Goal: Task Accomplishment & Management: Use online tool/utility

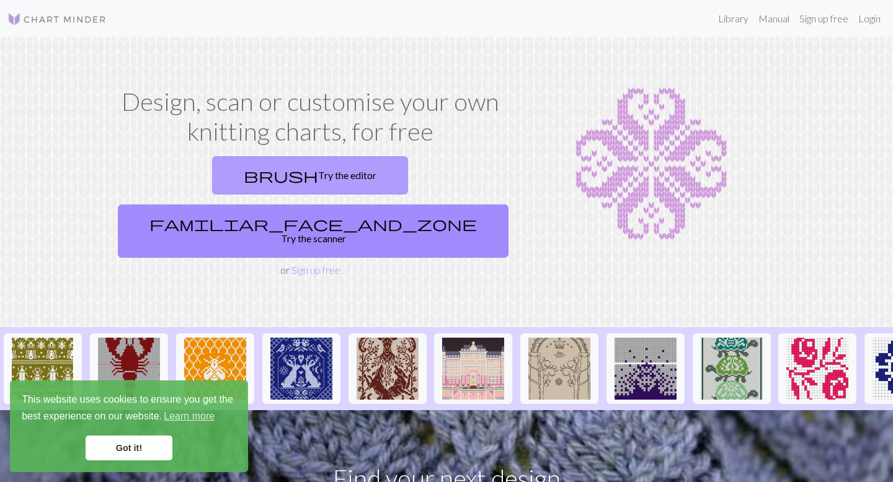
click at [214, 172] on link "brush Try the editor" at bounding box center [310, 175] width 196 height 38
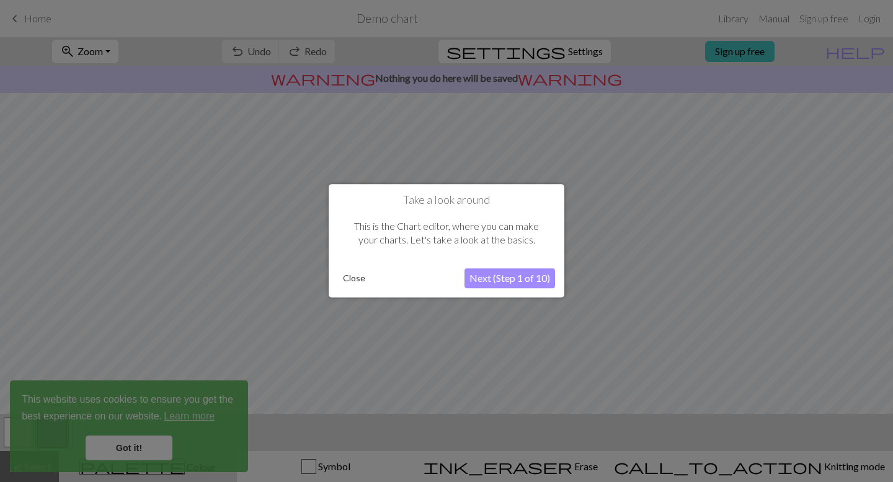
click at [350, 278] on button "Close" at bounding box center [354, 279] width 32 height 19
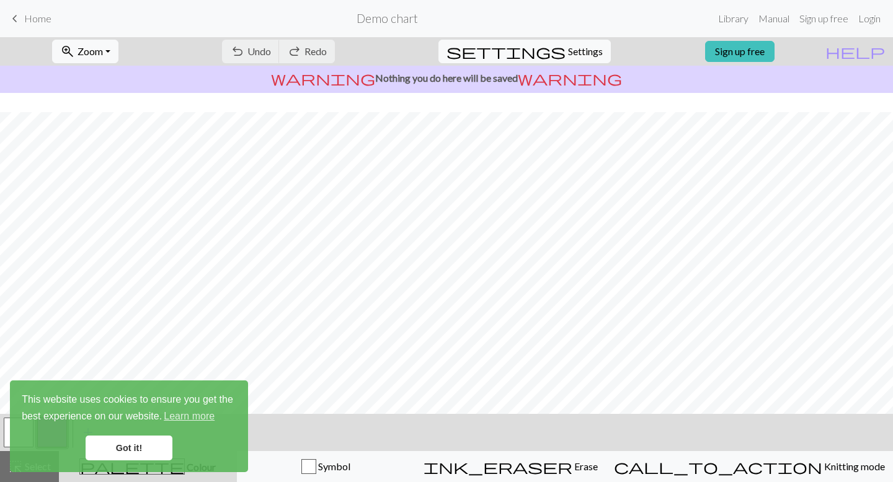
scroll to position [131, 0]
click at [133, 450] on link "Got it!" at bounding box center [129, 448] width 87 height 25
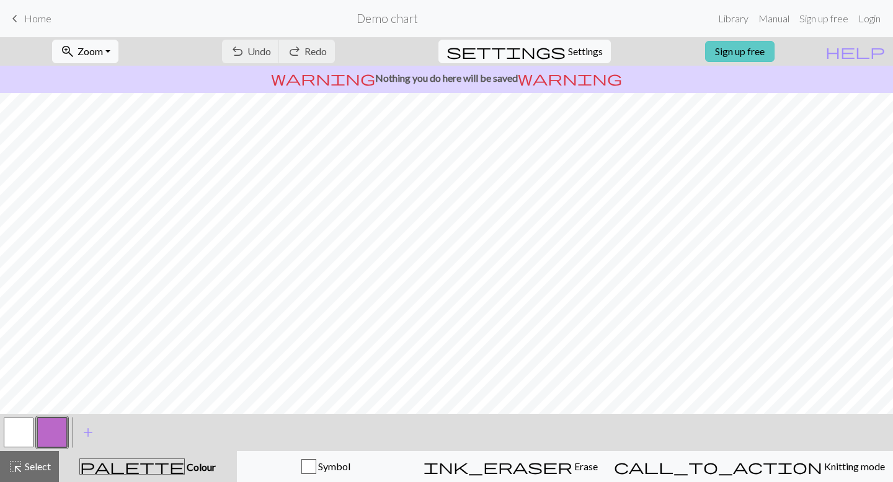
click at [771, 43] on link "Sign up free" at bounding box center [739, 51] width 69 height 21
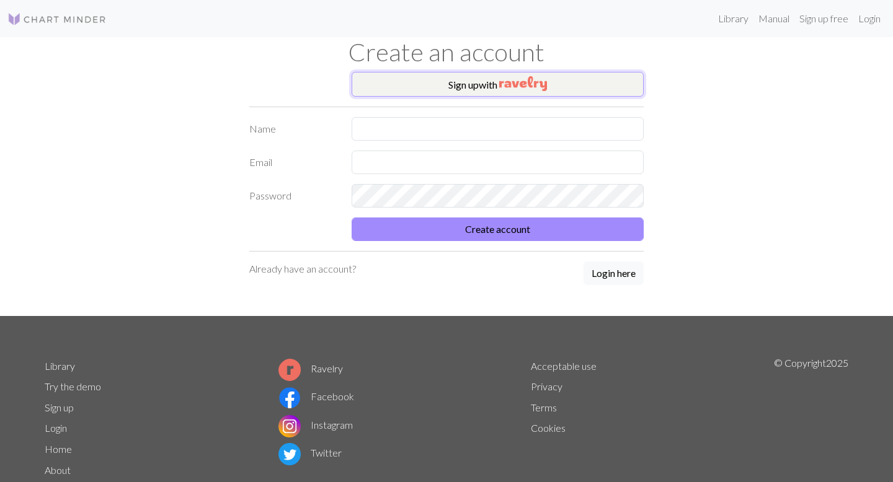
click at [554, 77] on button "Sign up with" at bounding box center [497, 84] width 292 height 25
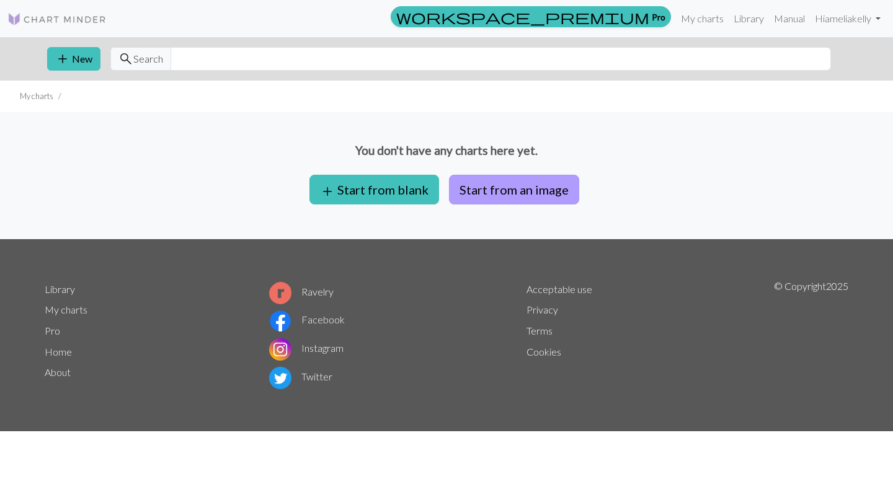
click at [508, 183] on button "Start from an image" at bounding box center [514, 190] width 130 height 30
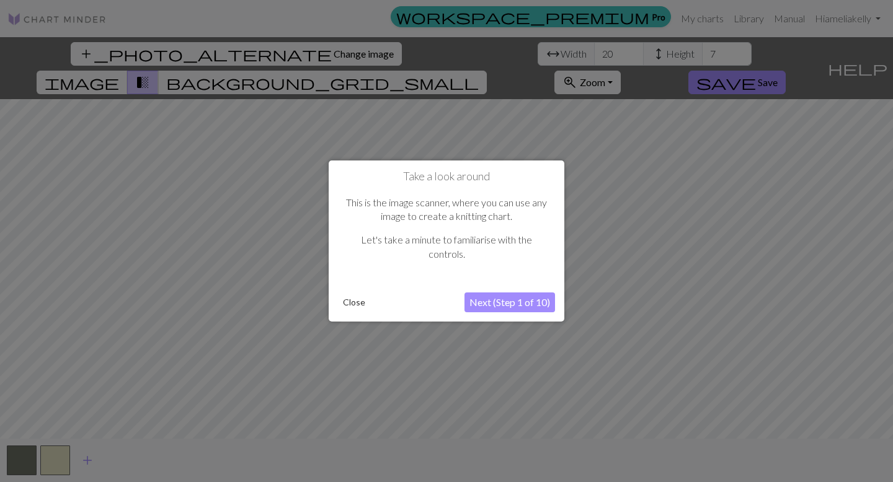
click at [537, 306] on button "Next (Step 1 of 10)" at bounding box center [509, 303] width 91 height 20
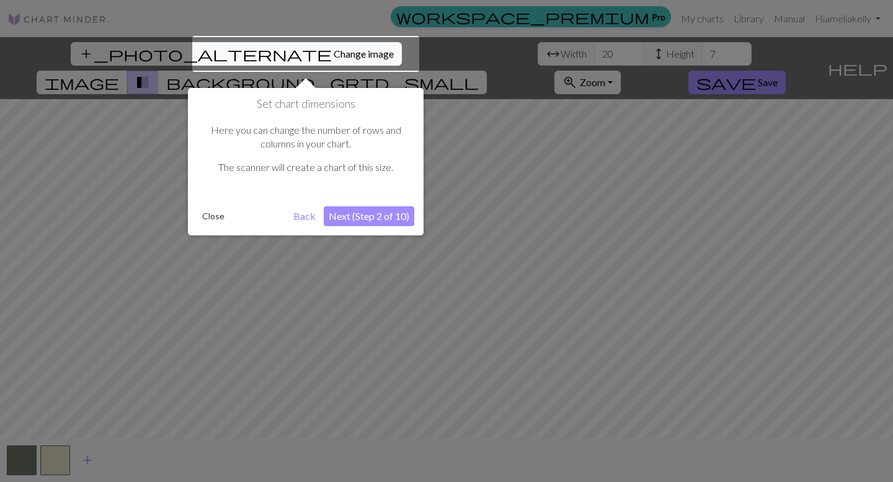
click at [384, 219] on button "Next (Step 2 of 10)" at bounding box center [369, 216] width 91 height 20
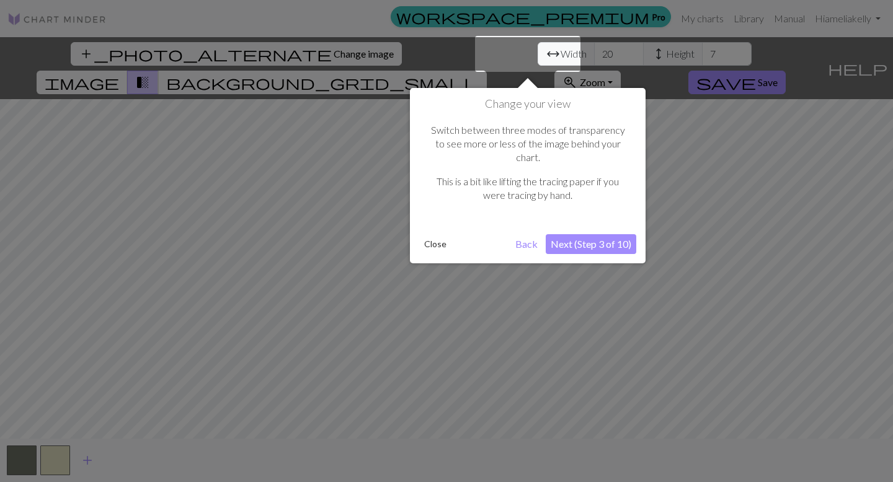
click at [581, 234] on button "Next (Step 3 of 10)" at bounding box center [590, 244] width 91 height 20
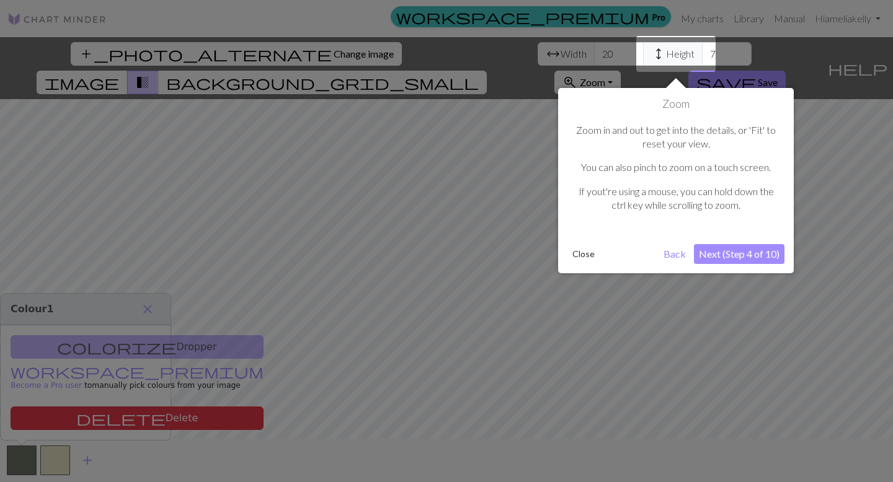
click at [716, 252] on button "Next (Step 4 of 10)" at bounding box center [739, 254] width 91 height 20
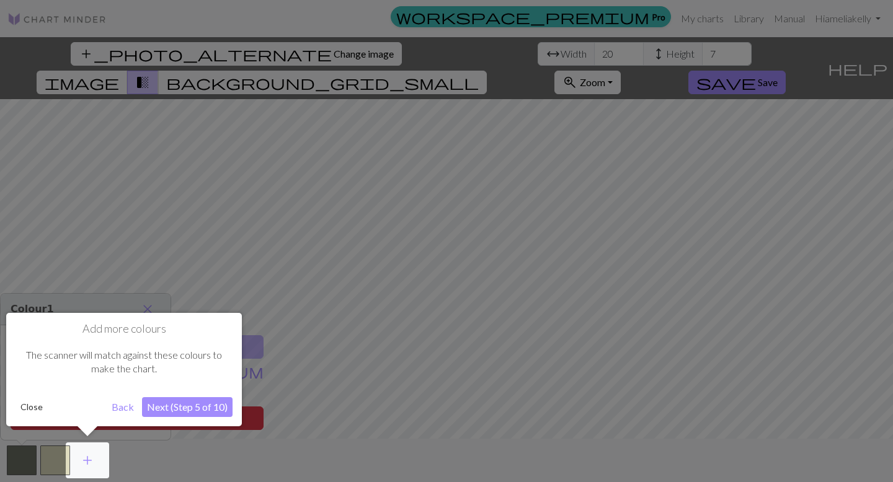
click at [209, 412] on button "Next (Step 5 of 10)" at bounding box center [187, 407] width 91 height 20
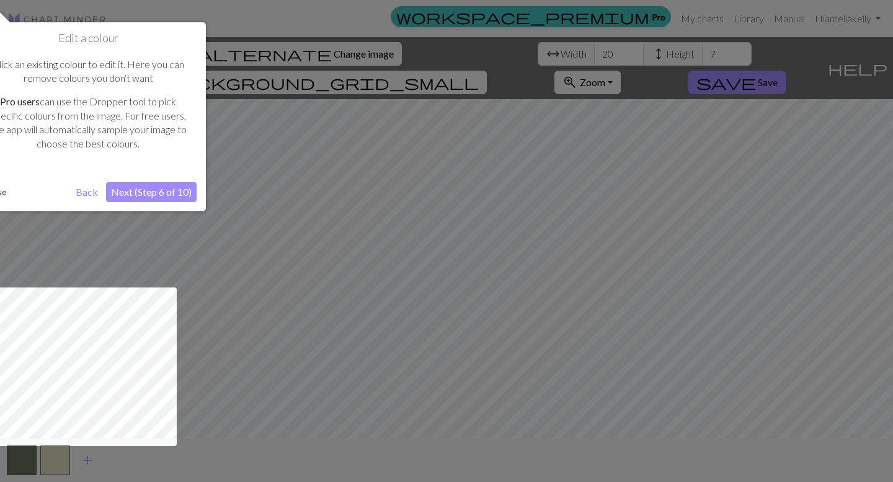
click at [145, 192] on button "Next (Step 6 of 10)" at bounding box center [151, 192] width 91 height 20
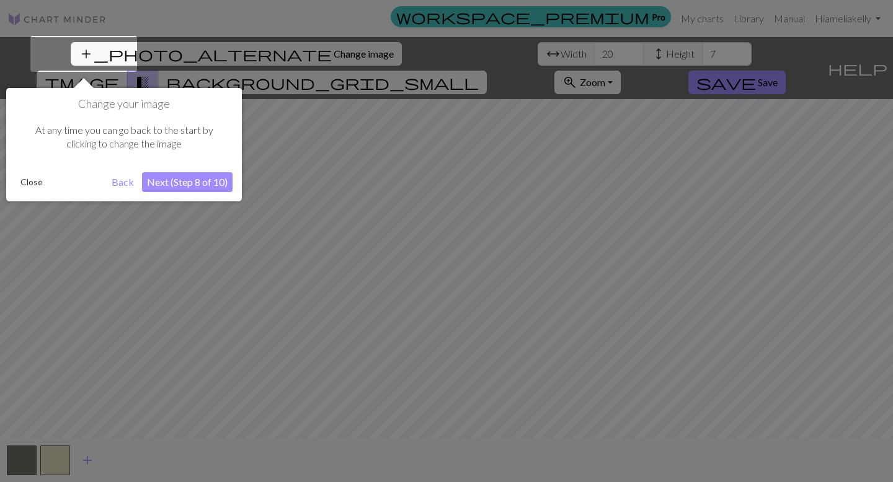
click at [123, 182] on button "Back" at bounding box center [123, 182] width 32 height 20
click at [40, 182] on button "Close" at bounding box center [31, 182] width 32 height 19
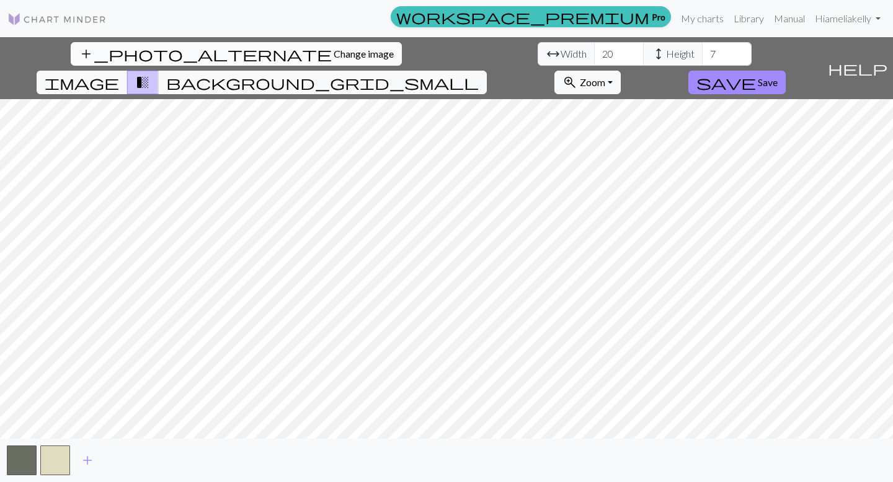
click at [91, 63] on button "add_photo_alternate Change image" at bounding box center [236, 54] width 331 height 24
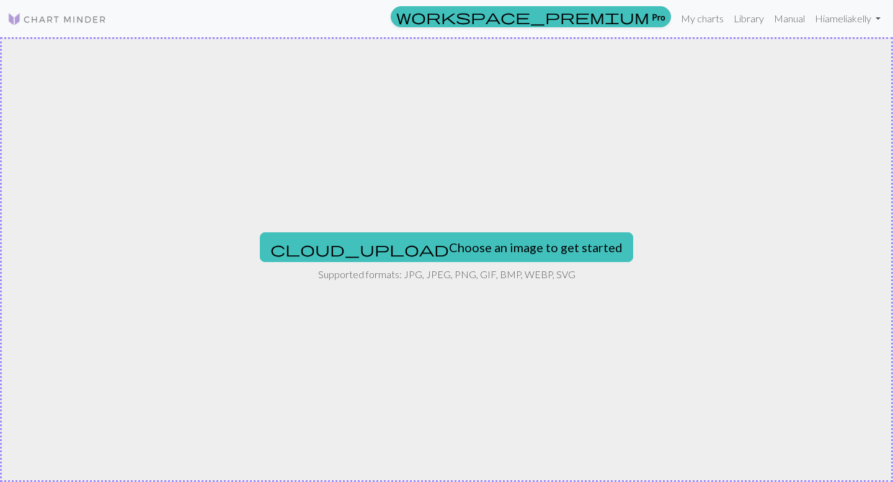
click at [77, 19] on img at bounding box center [56, 19] width 99 height 15
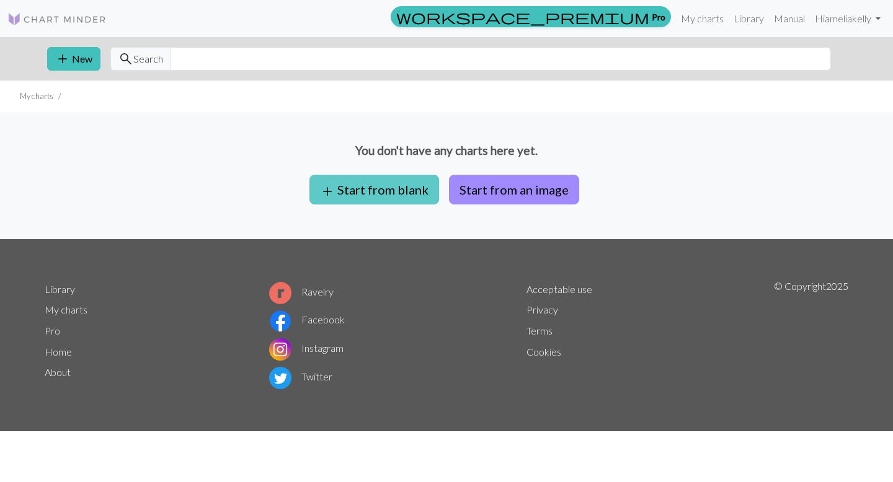
click at [399, 178] on button "add Start from blank" at bounding box center [374, 190] width 130 height 30
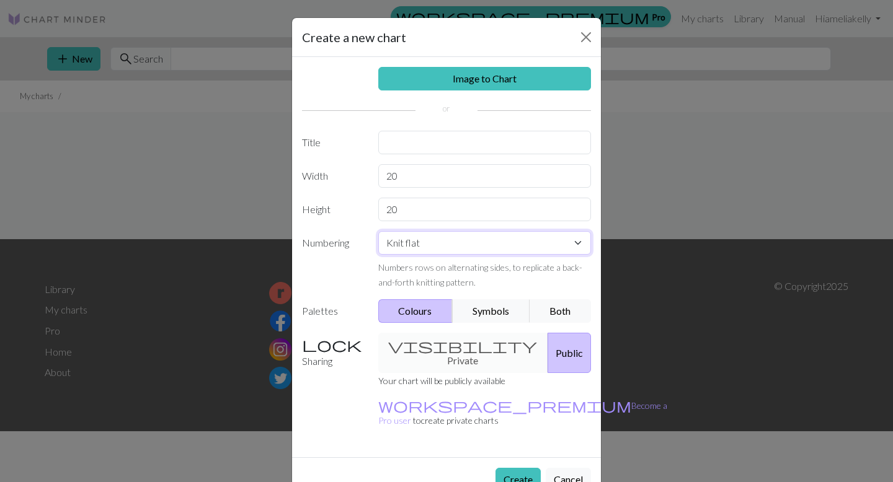
click at [407, 242] on select "Knit flat Knit in the round Lace knitting Cross stitch" at bounding box center [484, 243] width 213 height 24
select select "round"
click at [378, 231] on select "Knit flat Knit in the round Lace knitting Cross stitch" at bounding box center [484, 243] width 213 height 24
click at [422, 137] on input "text" at bounding box center [484, 143] width 213 height 24
type input "hat"
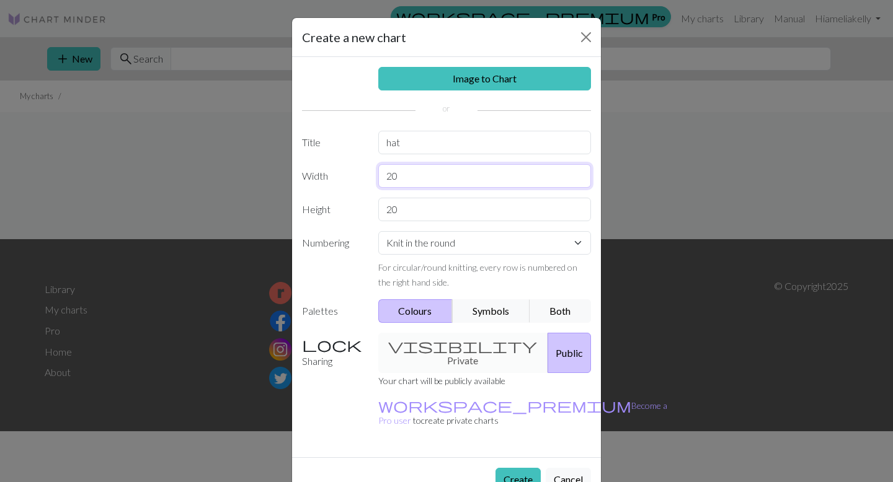
click at [448, 176] on input "20" at bounding box center [484, 176] width 213 height 24
drag, startPoint x: 448, startPoint y: 176, endPoint x: 361, endPoint y: 176, distance: 87.4
click at [410, 176] on input "20" at bounding box center [484, 176] width 213 height 24
type input "2"
click at [343, 170] on label "Width" at bounding box center [332, 176] width 76 height 24
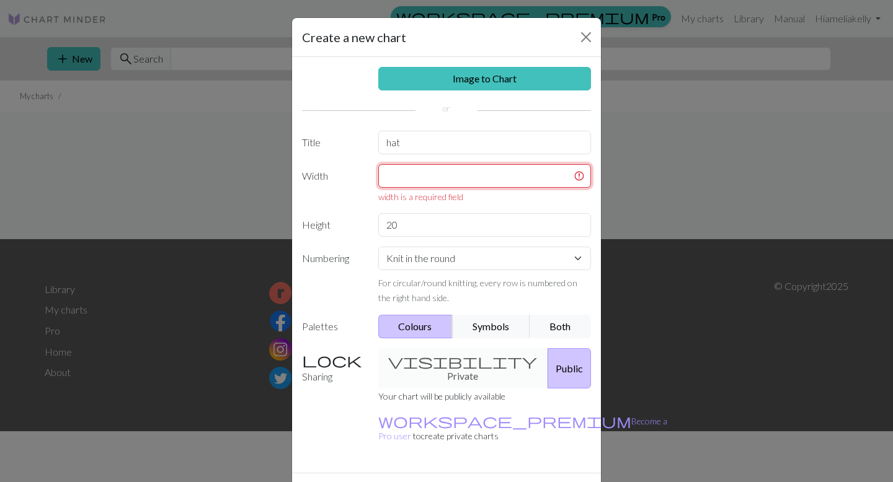
click at [579, 179] on input "text" at bounding box center [484, 176] width 213 height 24
click at [580, 173] on input "text" at bounding box center [484, 176] width 213 height 24
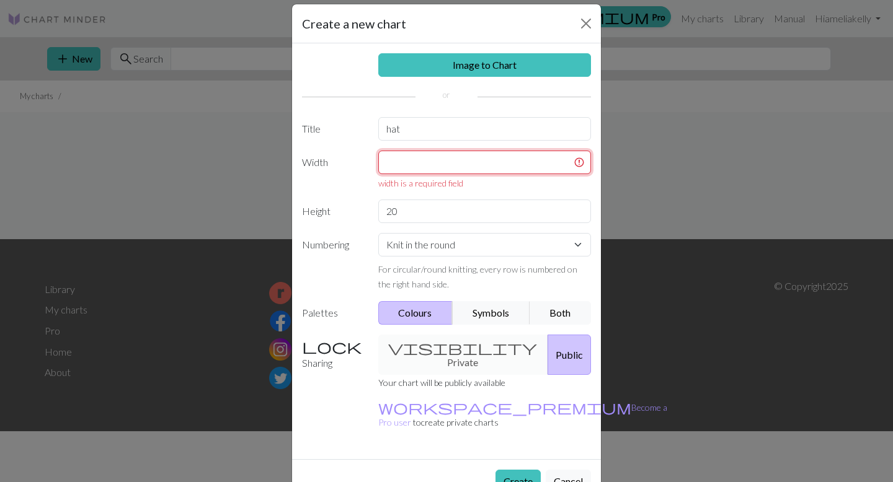
scroll to position [13, 0]
click at [512, 242] on select "Knit flat Knit in the round Lace knitting Cross stitch" at bounding box center [484, 246] width 213 height 24
click at [378, 234] on select "Knit flat Knit in the round Lace knitting Cross stitch" at bounding box center [484, 246] width 213 height 24
click at [511, 245] on select "Knit flat Knit in the round Lace knitting Cross stitch" at bounding box center [484, 246] width 213 height 24
click at [378, 234] on select "Knit flat Knit in the round Lace knitting Cross stitch" at bounding box center [484, 246] width 213 height 24
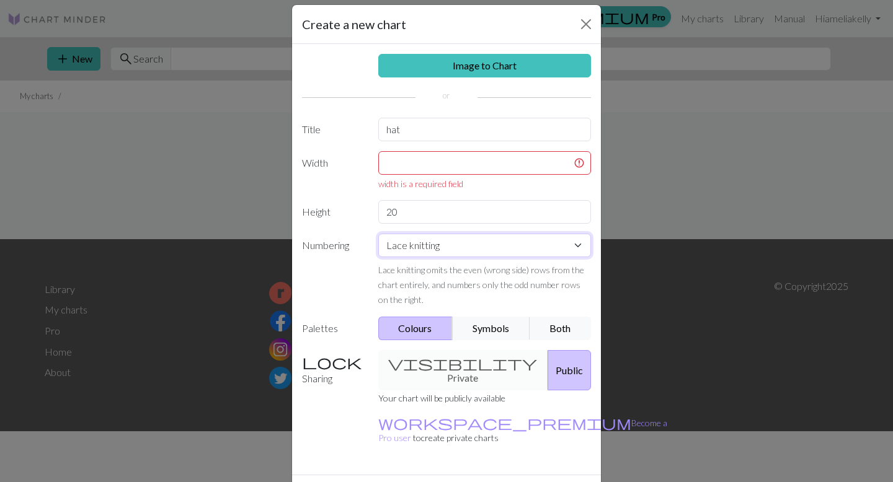
click at [513, 241] on select "Knit flat Knit in the round Lace knitting Cross stitch" at bounding box center [484, 246] width 213 height 24
click at [378, 234] on select "Knit flat Knit in the round Lace knitting Cross stitch" at bounding box center [484, 246] width 213 height 24
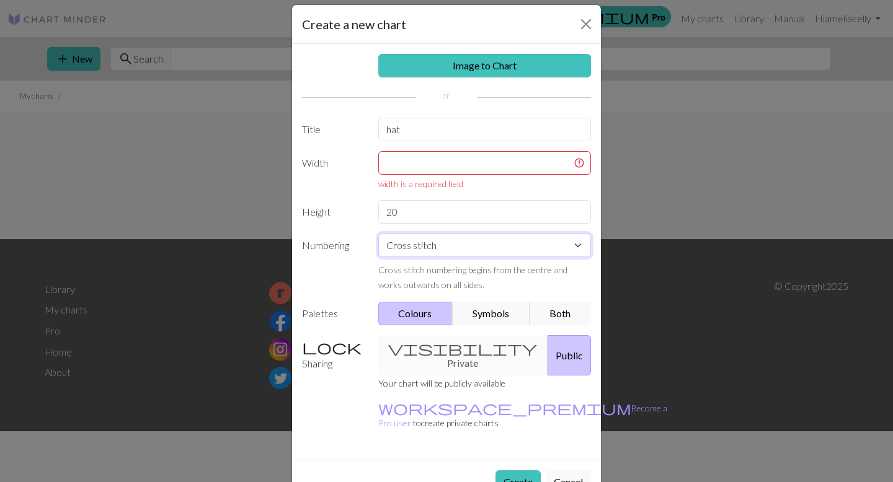
click at [514, 245] on select "Knit flat Knit in the round Lace knitting Cross stitch" at bounding box center [484, 246] width 213 height 24
select select "round"
click at [378, 234] on select "Knit flat Knit in the round Lace knitting Cross stitch" at bounding box center [484, 246] width 213 height 24
click at [464, 171] on input "text" at bounding box center [484, 163] width 213 height 24
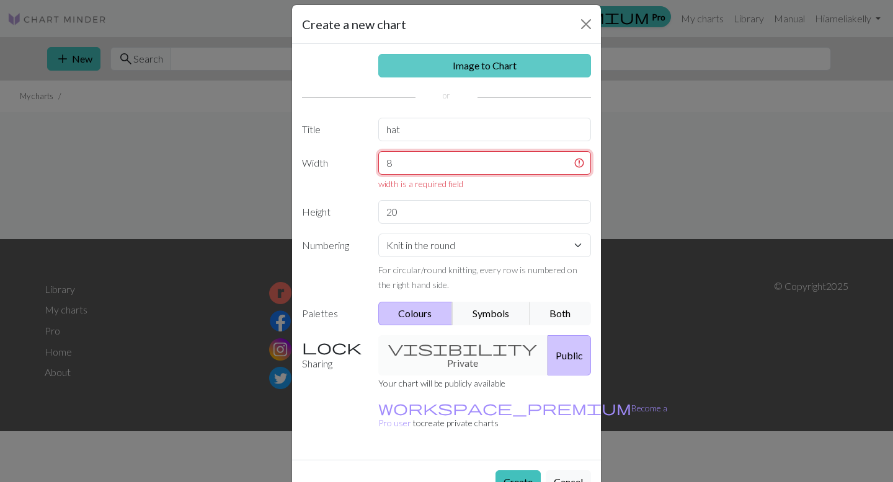
scroll to position [7, 0]
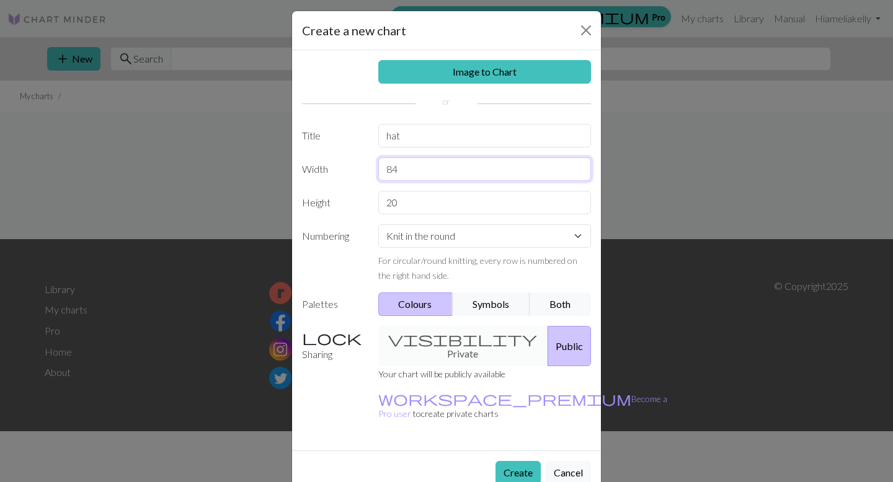
type input "84"
click at [412, 191] on input "20" at bounding box center [484, 203] width 213 height 24
type input "25"
click at [444, 340] on div "visibility Private Public" at bounding box center [485, 346] width 228 height 40
click at [484, 346] on div "visibility Private Public" at bounding box center [485, 346] width 228 height 40
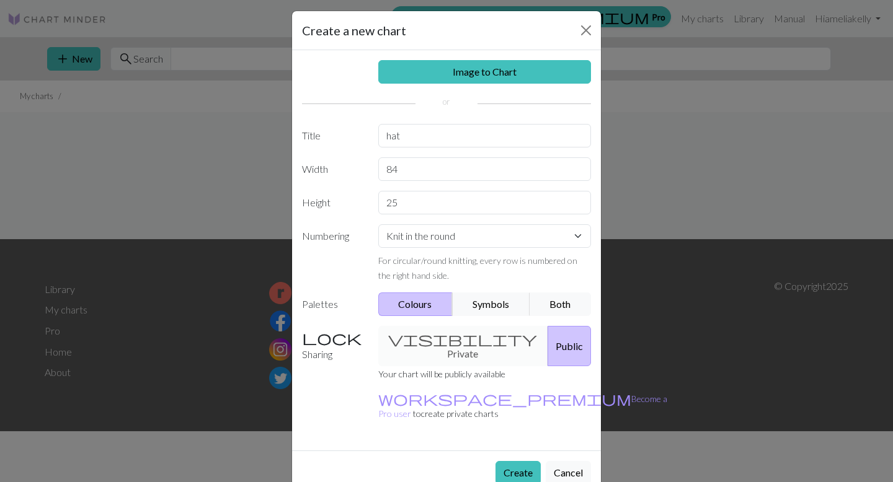
click at [547, 347] on button "Public" at bounding box center [568, 346] width 43 height 40
click at [460, 342] on div "visibility Private Public" at bounding box center [485, 346] width 228 height 40
click at [424, 342] on div "visibility Private Public" at bounding box center [485, 346] width 228 height 40
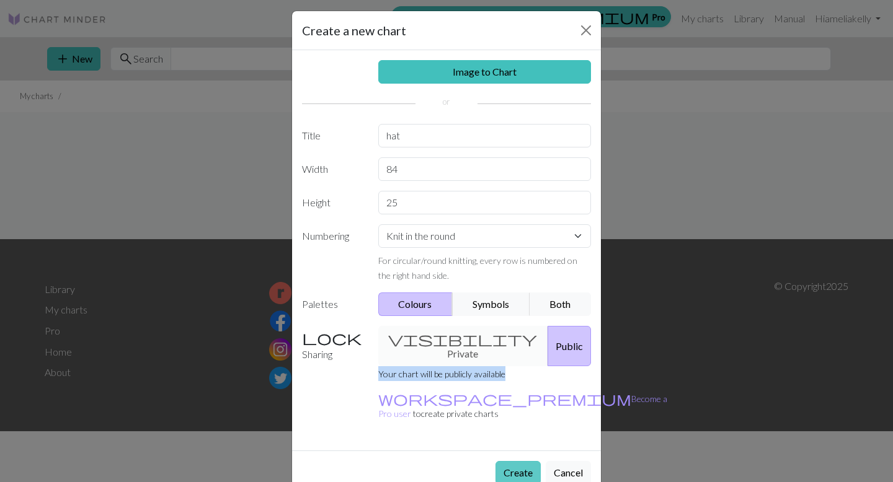
click at [509, 461] on button "Create" at bounding box center [517, 473] width 45 height 24
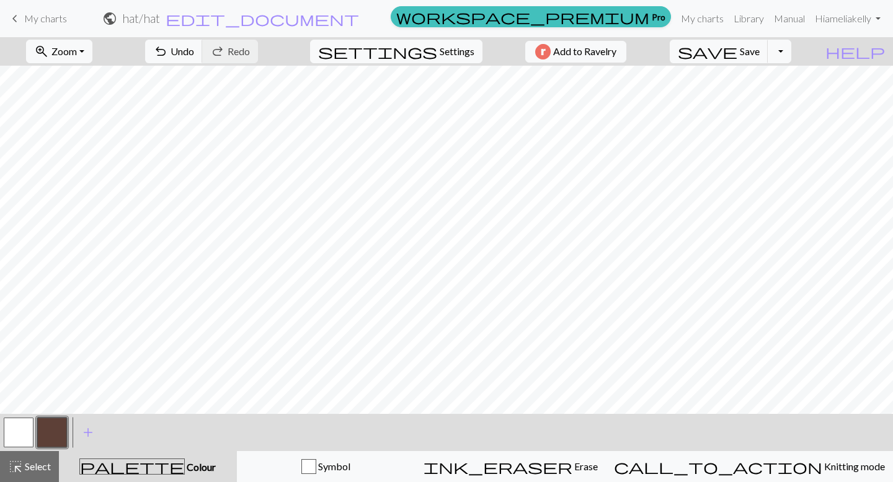
click at [185, 466] on span "Colour" at bounding box center [200, 467] width 31 height 12
click at [89, 426] on span "add" at bounding box center [88, 432] width 15 height 17
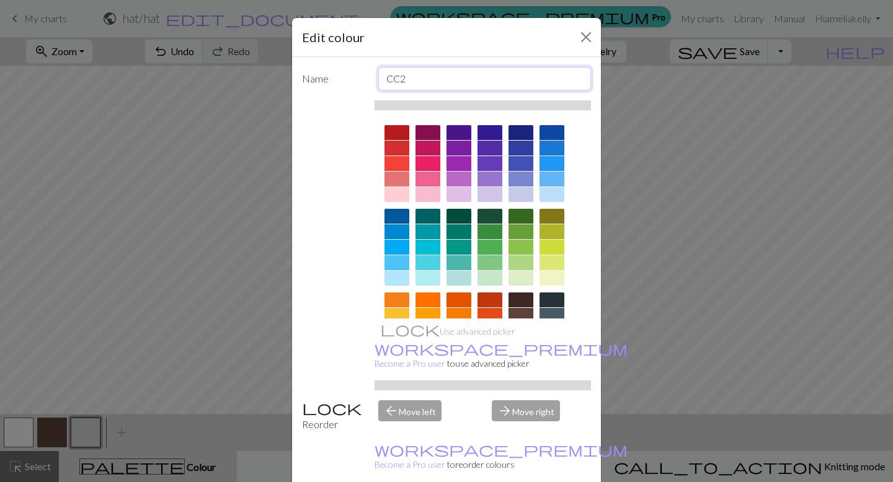
click at [410, 79] on input "CC2" at bounding box center [484, 79] width 213 height 24
type input "blue"
click at [558, 145] on div at bounding box center [551, 148] width 25 height 15
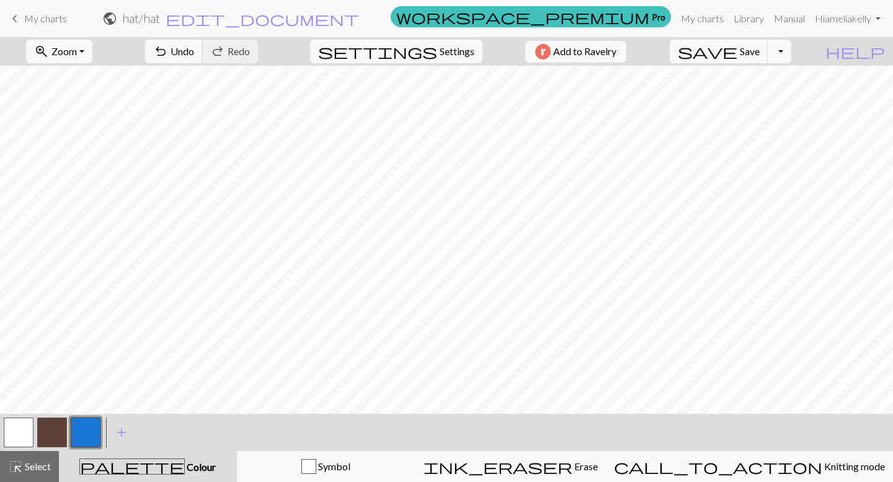
click at [46, 433] on button "button" at bounding box center [52, 433] width 30 height 30
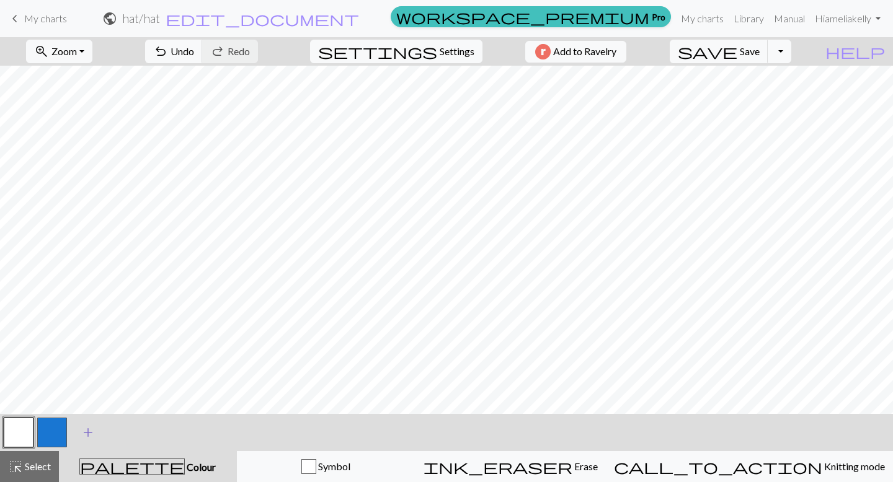
click at [85, 432] on span "add" at bounding box center [88, 432] width 15 height 17
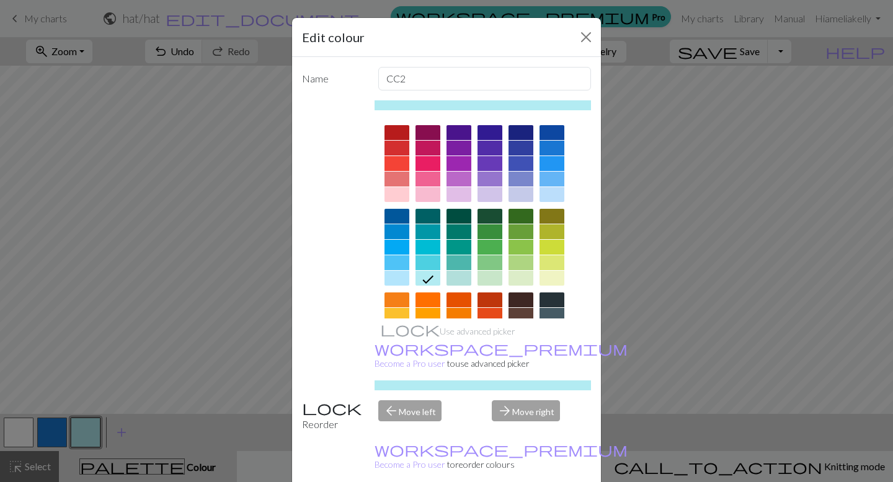
click at [552, 298] on div at bounding box center [551, 300] width 25 height 15
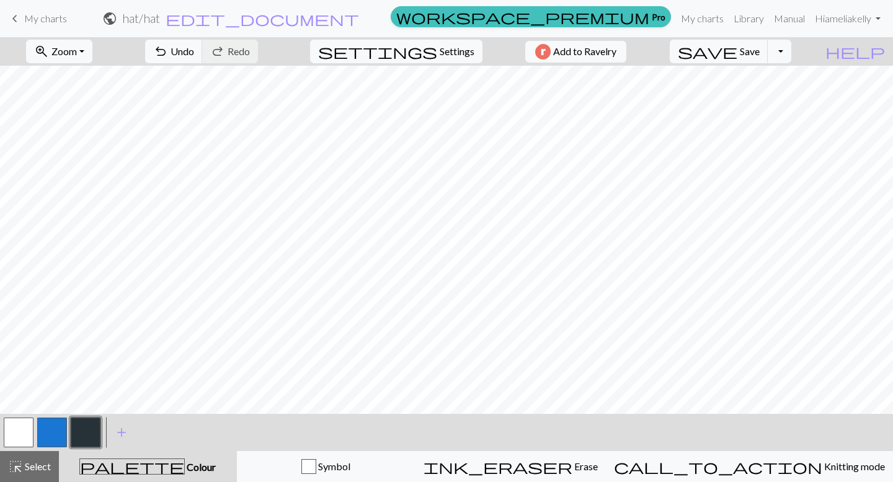
click at [58, 422] on button "button" at bounding box center [52, 433] width 30 height 30
click at [194, 52] on span "Undo" at bounding box center [182, 51] width 24 height 12
click at [27, 430] on button "button" at bounding box center [19, 433] width 30 height 30
click at [14, 435] on button "button" at bounding box center [19, 433] width 30 height 30
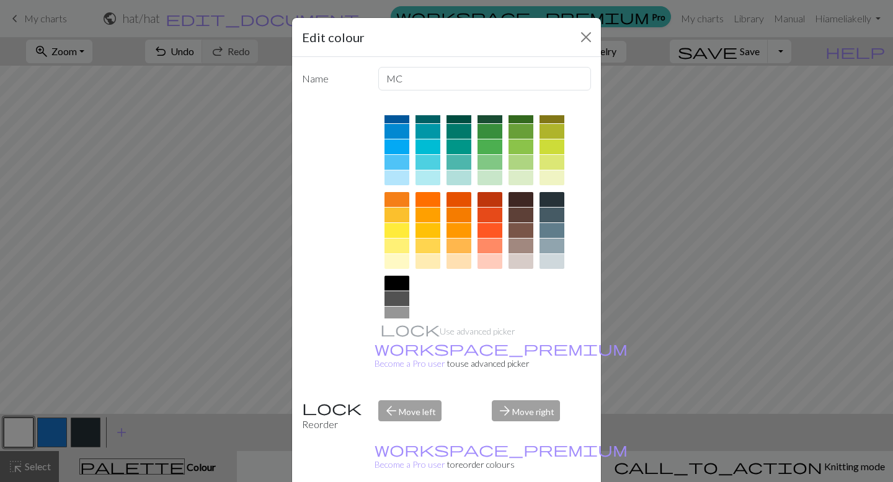
scroll to position [149, 0]
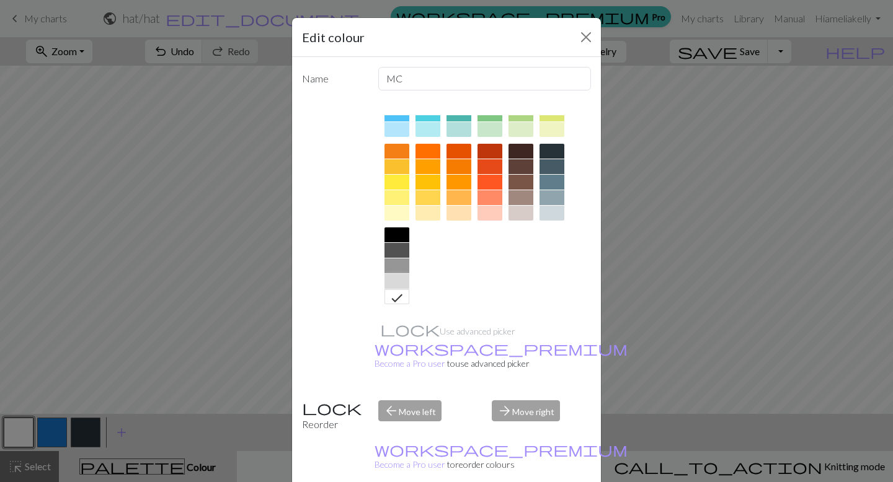
click at [402, 281] on div at bounding box center [396, 281] width 25 height 15
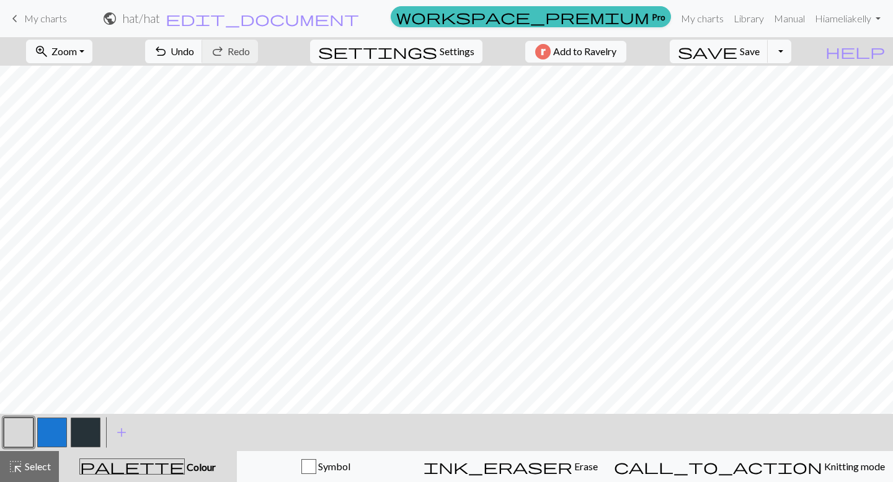
click at [22, 429] on button "button" at bounding box center [19, 433] width 30 height 30
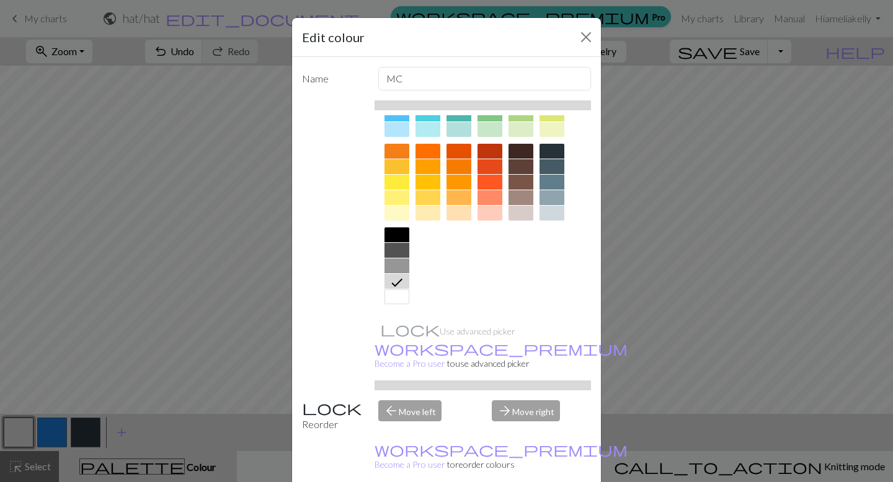
click at [392, 298] on div at bounding box center [396, 296] width 25 height 15
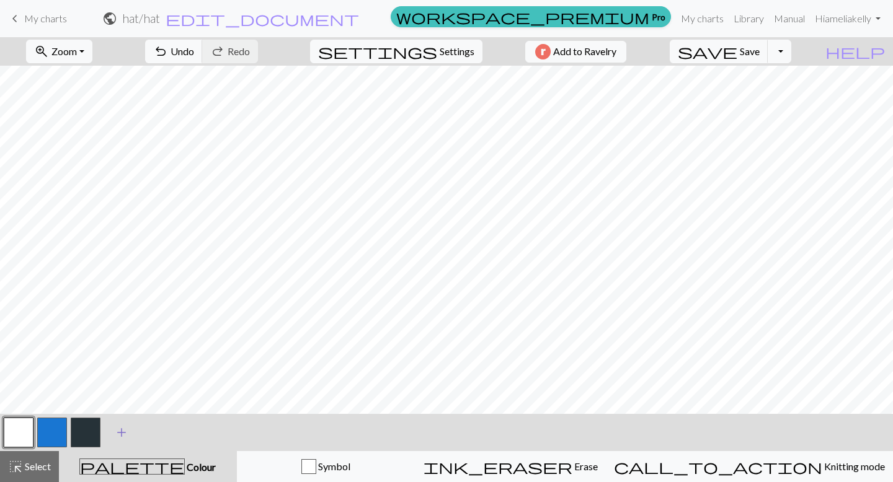
click at [118, 433] on span "add" at bounding box center [121, 432] width 15 height 17
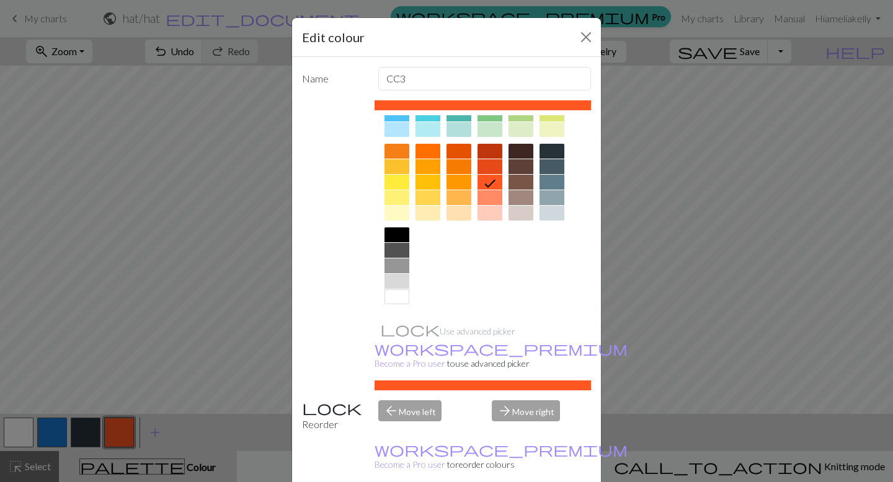
click at [401, 283] on div at bounding box center [396, 281] width 25 height 15
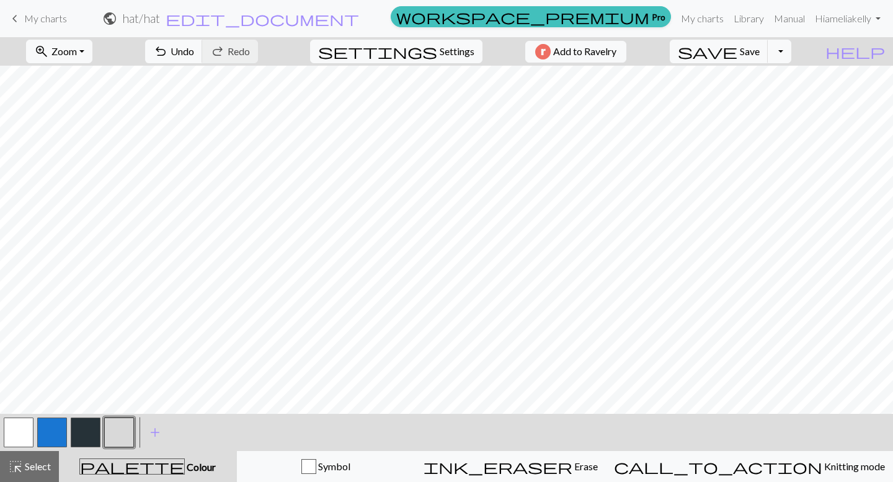
click at [42, 431] on button "button" at bounding box center [52, 433] width 30 height 30
click at [122, 426] on button "button" at bounding box center [119, 433] width 30 height 30
click at [53, 436] on button "button" at bounding box center [52, 433] width 30 height 30
click at [125, 434] on button "button" at bounding box center [119, 433] width 30 height 30
click at [50, 429] on button "button" at bounding box center [52, 433] width 30 height 30
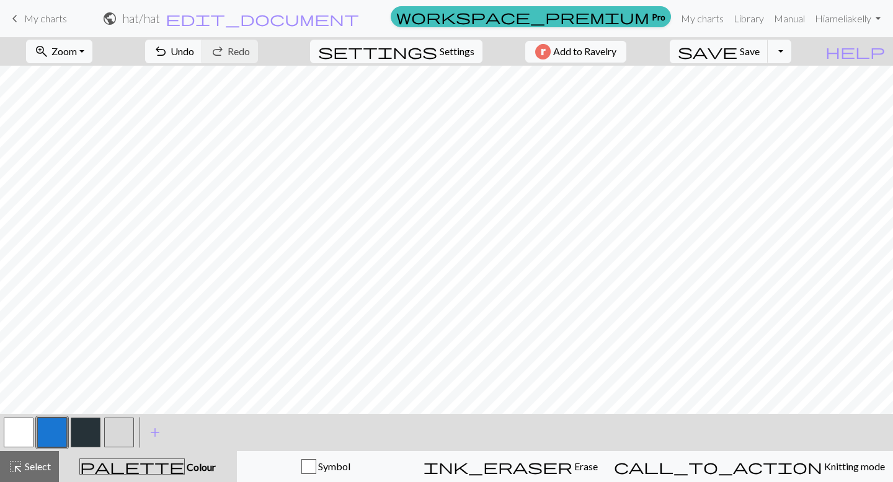
click at [121, 426] on button "button" at bounding box center [119, 433] width 30 height 30
click at [31, 461] on span "Select" at bounding box center [37, 467] width 28 height 12
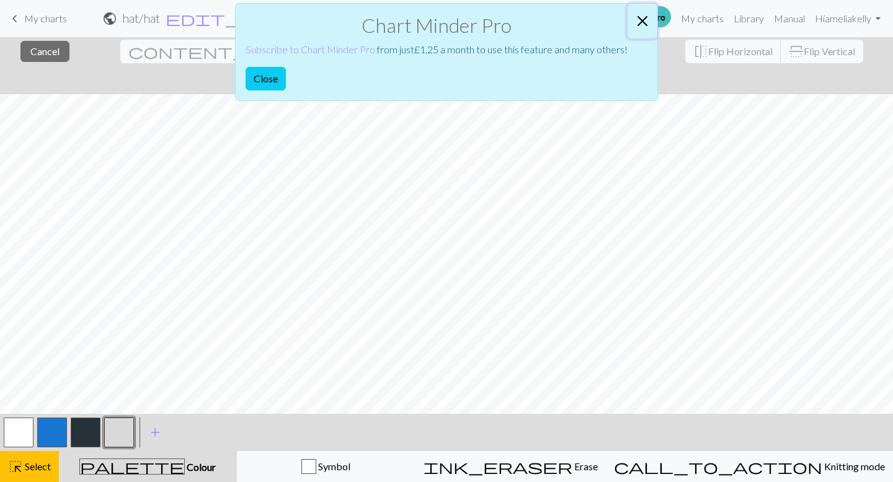
click at [647, 22] on button "Close" at bounding box center [642, 21] width 30 height 35
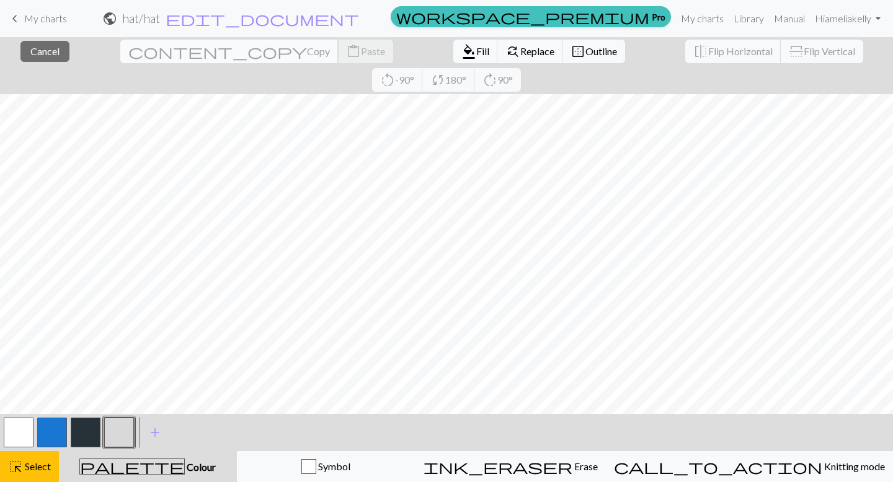
click at [307, 46] on span "Copy" at bounding box center [318, 51] width 23 height 12
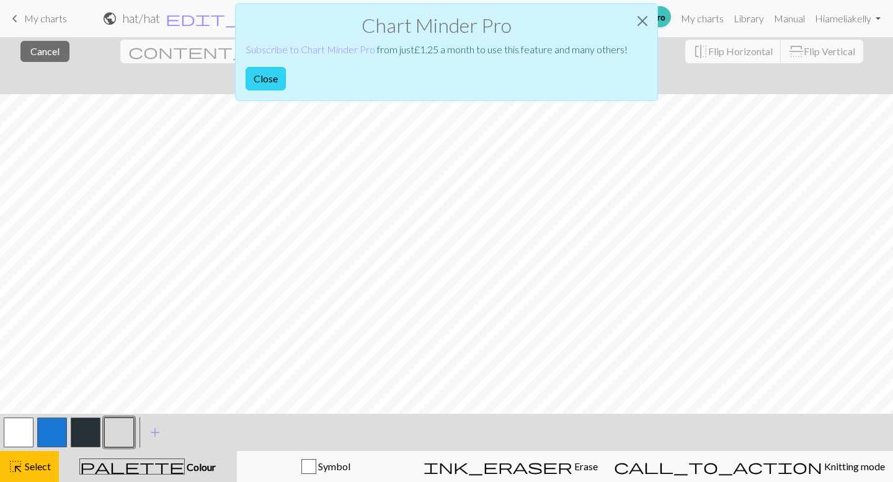
click at [267, 76] on button "Close" at bounding box center [265, 79] width 40 height 24
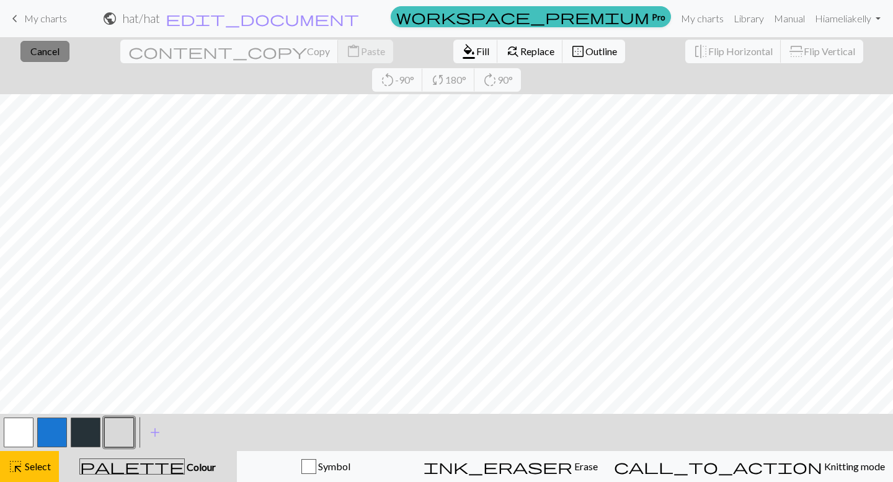
click at [30, 47] on span "Cancel" at bounding box center [44, 51] width 29 height 12
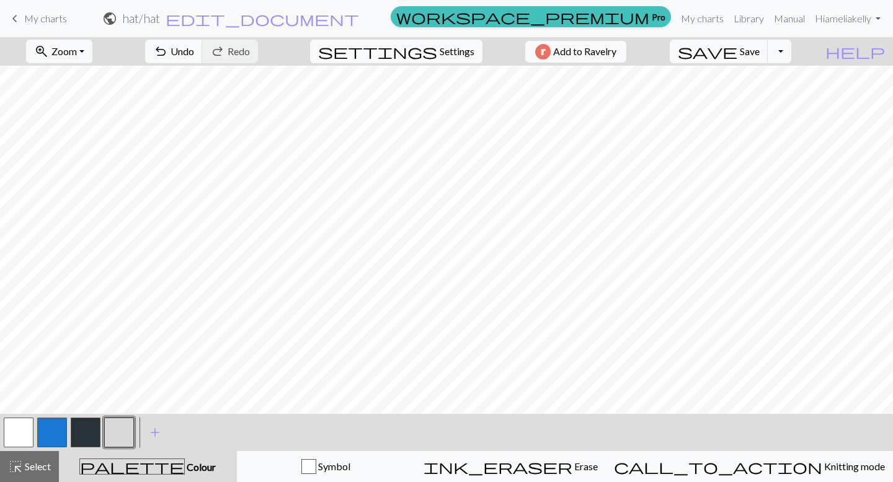
click at [48, 435] on button "button" at bounding box center [52, 433] width 30 height 30
click at [125, 422] on button "button" at bounding box center [119, 433] width 30 height 30
click at [56, 435] on button "button" at bounding box center [52, 433] width 30 height 30
click at [130, 431] on button "button" at bounding box center [119, 433] width 30 height 30
click at [59, 430] on button "button" at bounding box center [52, 433] width 30 height 30
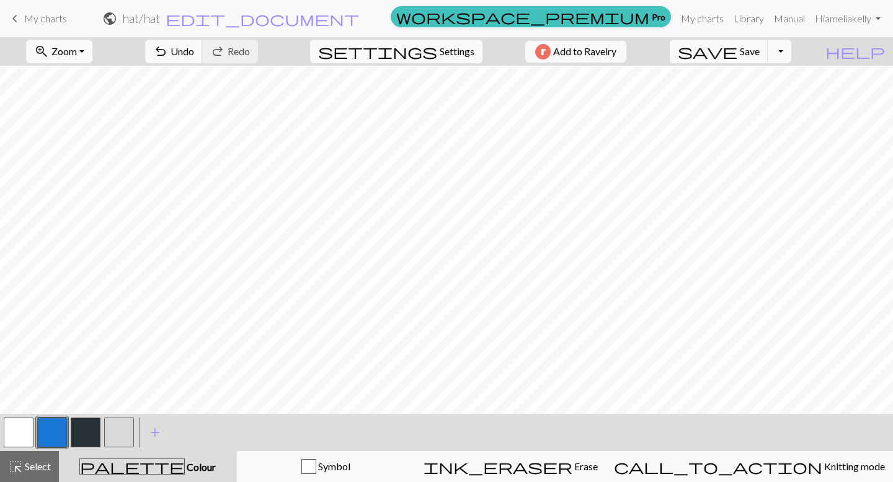
click at [125, 430] on button "button" at bounding box center [119, 433] width 30 height 30
click at [56, 426] on button "button" at bounding box center [52, 433] width 30 height 30
click at [126, 431] on button "button" at bounding box center [119, 433] width 30 height 30
click at [60, 429] on button "button" at bounding box center [52, 433] width 30 height 30
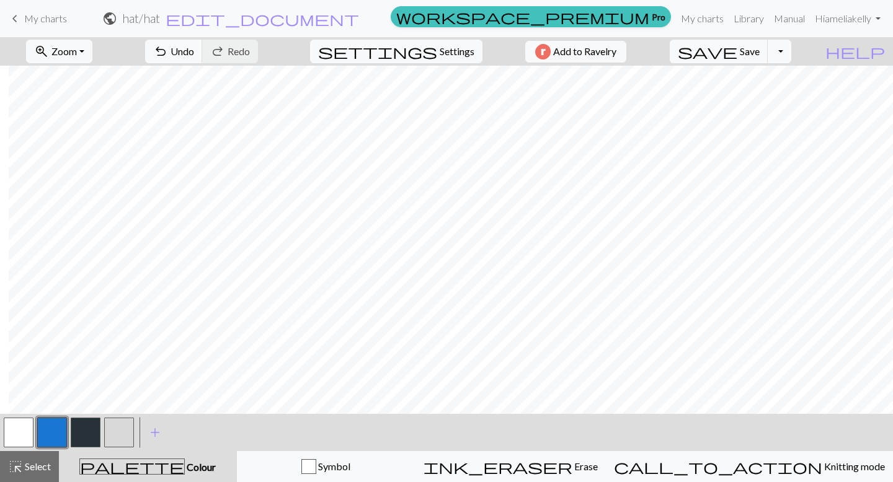
scroll to position [0, 64]
click at [119, 428] on button "button" at bounding box center [119, 433] width 30 height 30
click at [57, 434] on button "button" at bounding box center [52, 433] width 30 height 30
click at [118, 436] on button "button" at bounding box center [119, 433] width 30 height 30
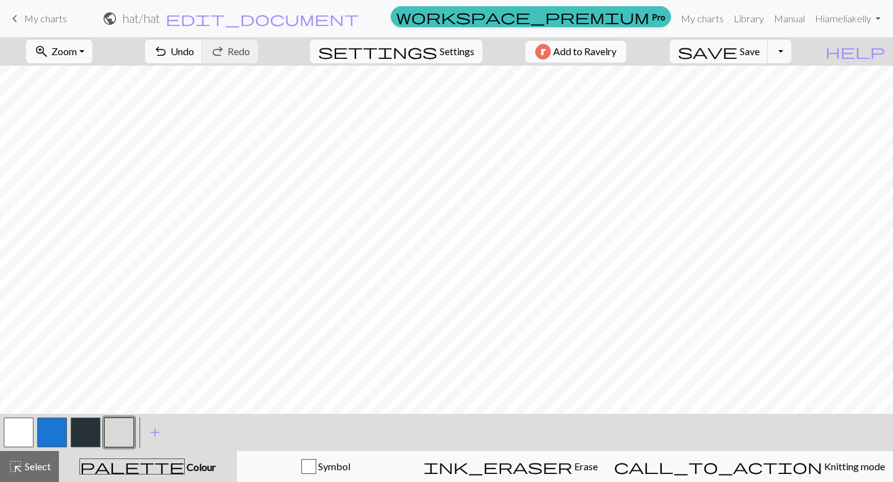
click at [89, 433] on button "button" at bounding box center [86, 433] width 30 height 30
click at [133, 426] on button "button" at bounding box center [119, 433] width 30 height 30
click at [85, 428] on button "button" at bounding box center [86, 433] width 30 height 30
click at [119, 435] on button "button" at bounding box center [119, 433] width 30 height 30
click at [18, 439] on button "button" at bounding box center [19, 433] width 30 height 30
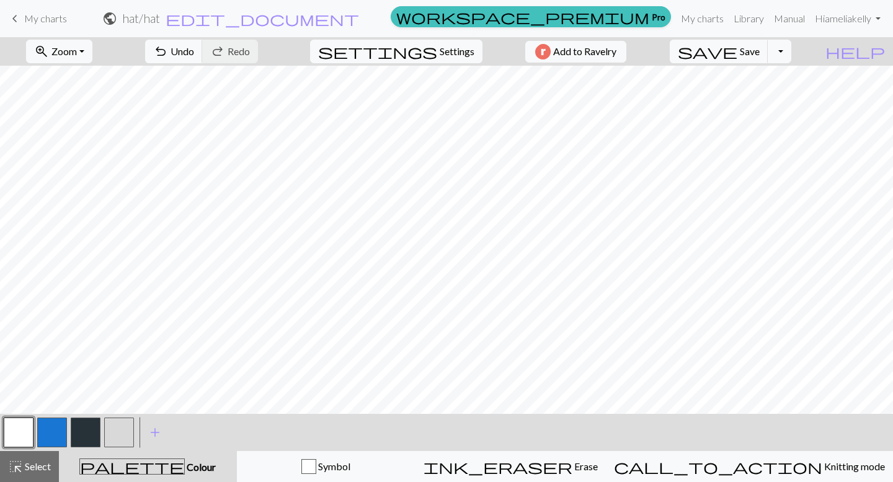
click at [82, 435] on button "button" at bounding box center [86, 433] width 30 height 30
click at [25, 430] on button "button" at bounding box center [19, 433] width 30 height 30
click at [121, 440] on button "button" at bounding box center [119, 433] width 30 height 30
click at [86, 438] on button "button" at bounding box center [86, 433] width 30 height 30
click at [123, 428] on button "button" at bounding box center [119, 433] width 30 height 30
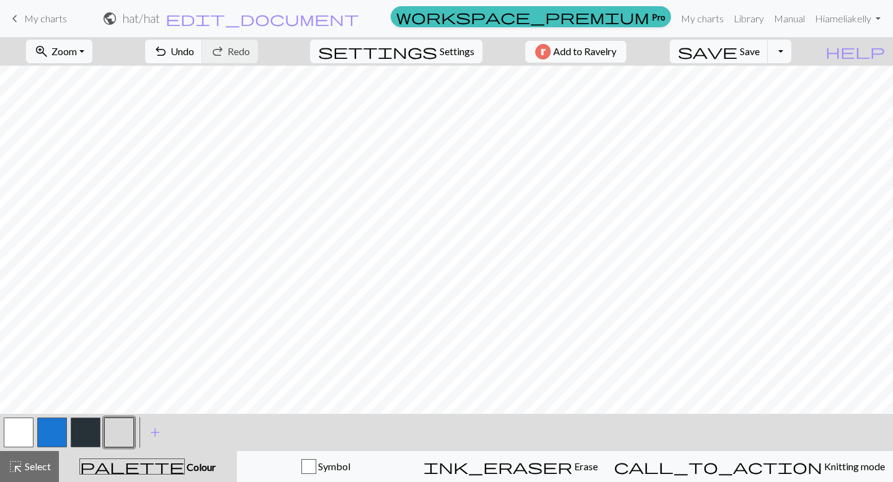
click at [89, 429] on button "button" at bounding box center [86, 433] width 30 height 30
click at [90, 428] on button "button" at bounding box center [86, 433] width 30 height 30
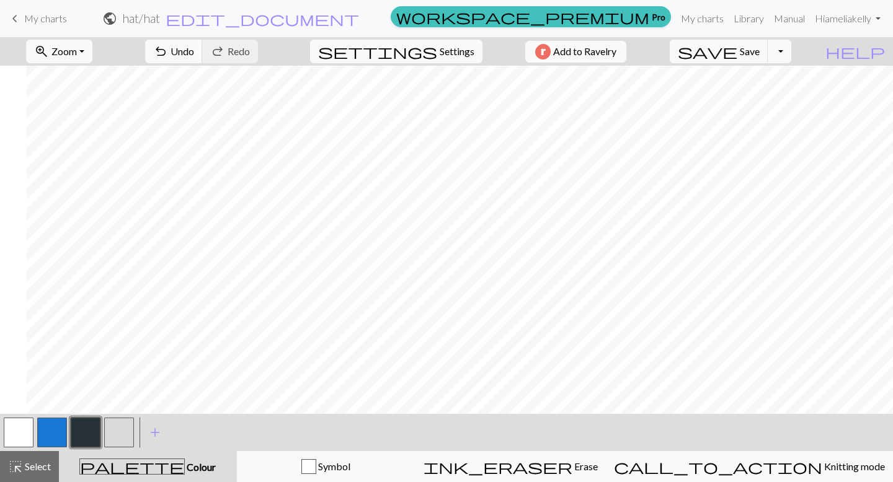
scroll to position [0, 82]
click at [128, 428] on button "button" at bounding box center [119, 433] width 30 height 30
click at [203, 57] on button "undo Undo Undo" at bounding box center [174, 52] width 58 height 24
click at [86, 431] on button "button" at bounding box center [86, 433] width 30 height 30
click at [119, 436] on button "button" at bounding box center [119, 433] width 30 height 30
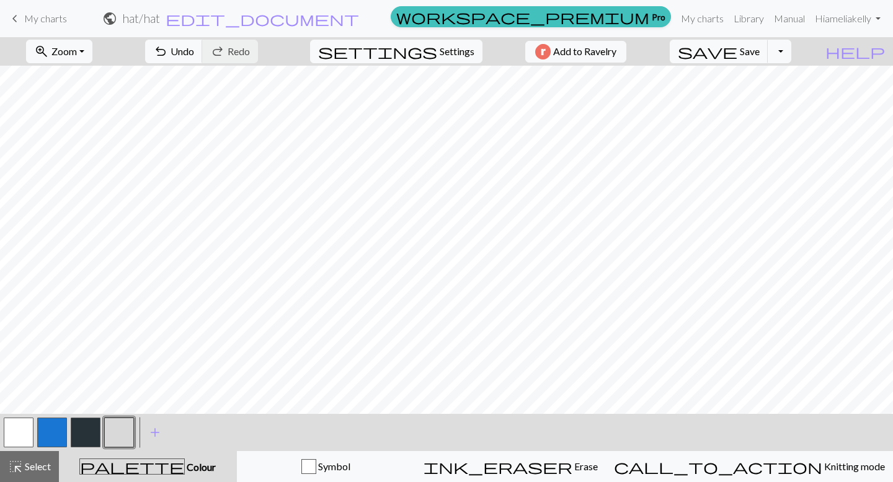
click at [95, 435] on button "button" at bounding box center [86, 433] width 30 height 30
click at [118, 431] on button "button" at bounding box center [119, 433] width 30 height 30
click at [88, 430] on button "button" at bounding box center [86, 433] width 30 height 30
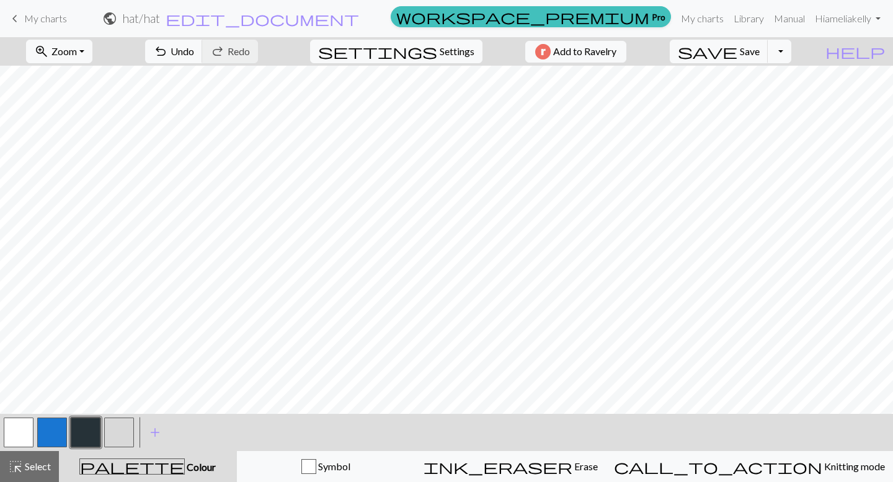
click at [52, 437] on button "button" at bounding box center [52, 433] width 30 height 30
click at [134, 430] on div at bounding box center [118, 432] width 33 height 33
click at [120, 439] on button "button" at bounding box center [119, 433] width 30 height 30
click at [55, 431] on button "button" at bounding box center [52, 433] width 30 height 30
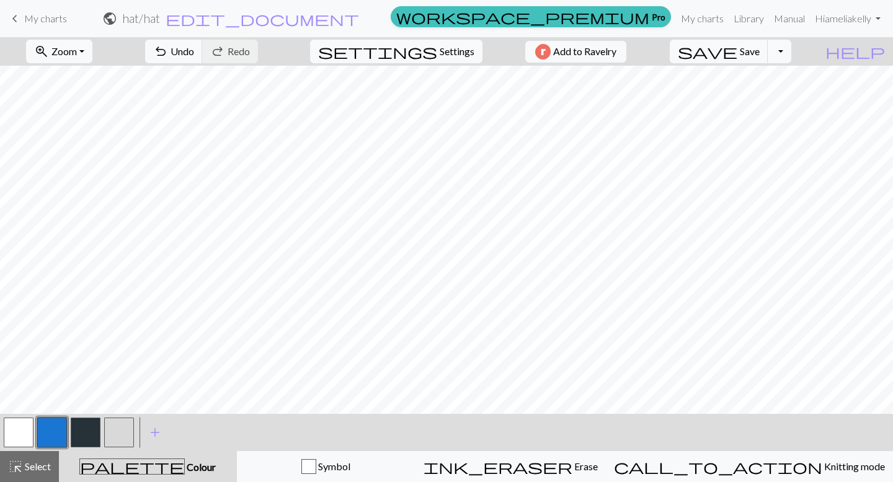
click at [115, 427] on button "button" at bounding box center [119, 433] width 30 height 30
click at [194, 53] on span "Undo" at bounding box center [182, 51] width 24 height 12
click at [62, 430] on button "button" at bounding box center [52, 433] width 30 height 30
click at [194, 48] on span "Undo" at bounding box center [182, 51] width 24 height 12
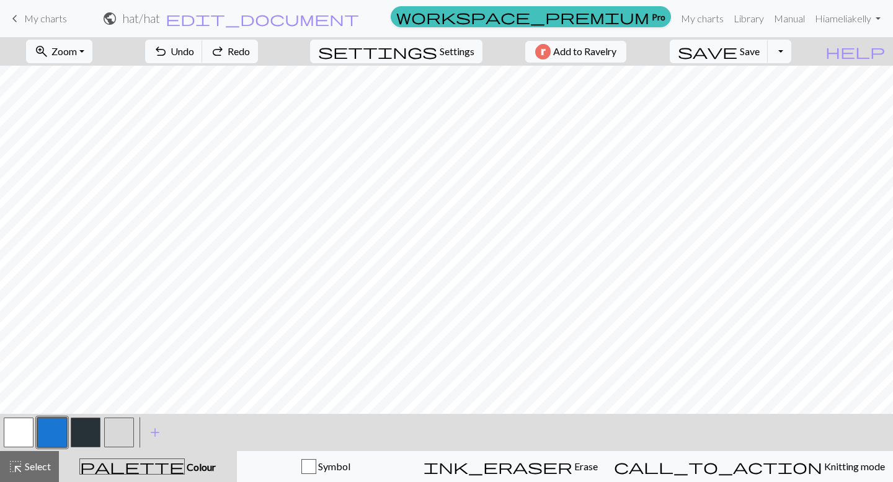
click at [19, 435] on button "button" at bounding box center [19, 433] width 30 height 30
click at [126, 425] on button "button" at bounding box center [119, 433] width 30 height 30
click at [43, 441] on button "button" at bounding box center [52, 433] width 30 height 30
click at [99, 438] on button "button" at bounding box center [86, 433] width 30 height 30
click at [129, 435] on button "button" at bounding box center [119, 433] width 30 height 30
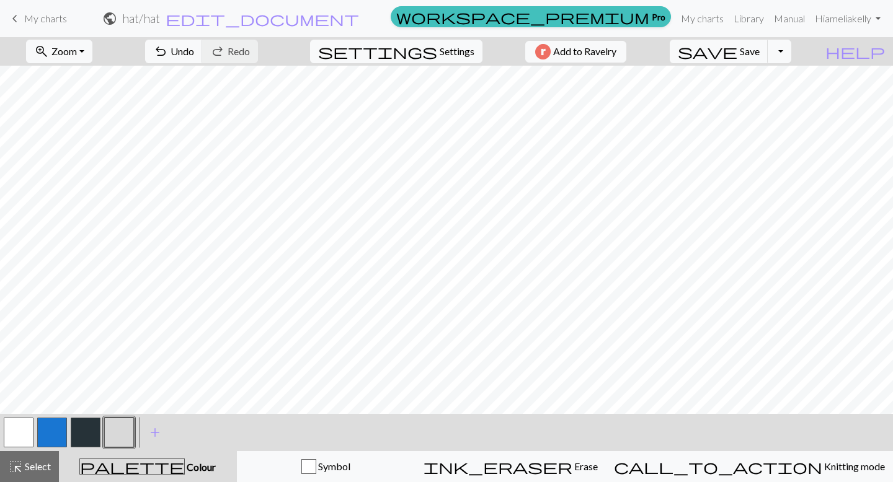
click at [56, 429] on button "button" at bounding box center [52, 433] width 30 height 30
click at [2, 430] on div at bounding box center [18, 432] width 33 height 33
click at [43, 426] on button "button" at bounding box center [52, 433] width 30 height 30
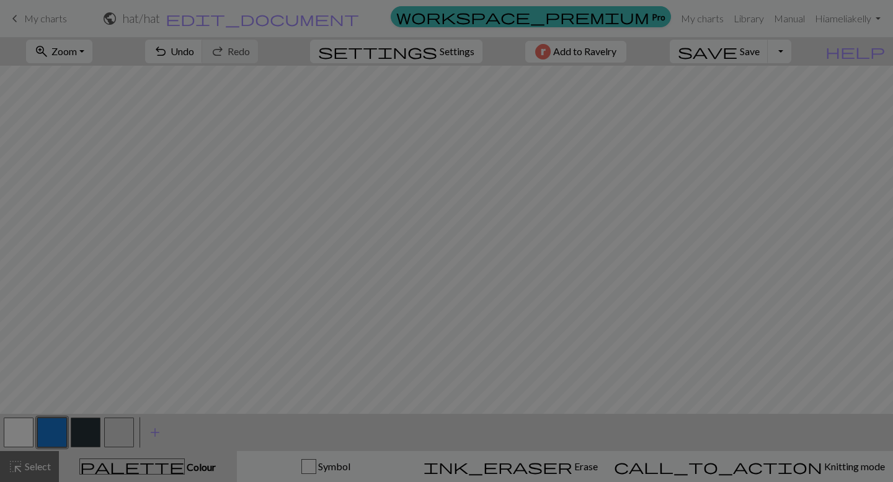
click at [19, 429] on div "Edit colour Name blue Use advanced picker workspace_premium Become a Pro user t…" at bounding box center [446, 241] width 893 height 482
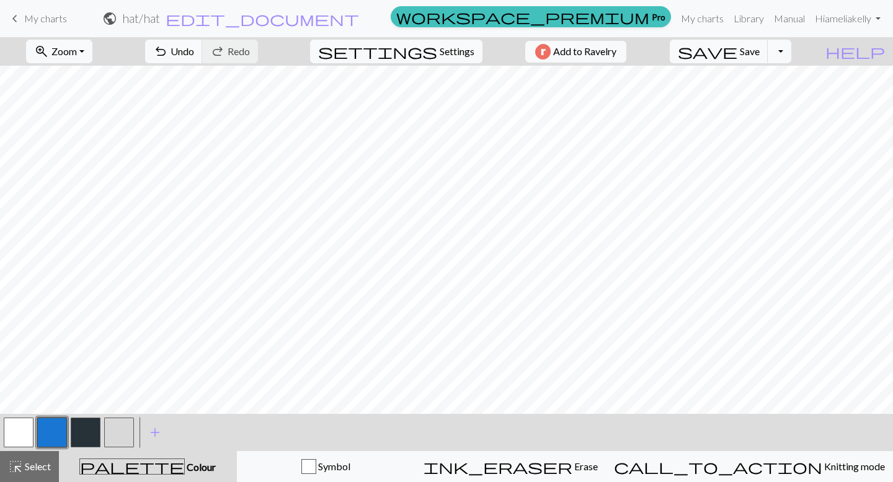
click at [19, 429] on button "button" at bounding box center [19, 433] width 30 height 30
click at [117, 431] on button "button" at bounding box center [119, 433] width 30 height 30
click at [20, 425] on button "button" at bounding box center [19, 433] width 30 height 30
click at [114, 430] on button "button" at bounding box center [119, 433] width 30 height 30
click at [22, 433] on button "button" at bounding box center [19, 433] width 30 height 30
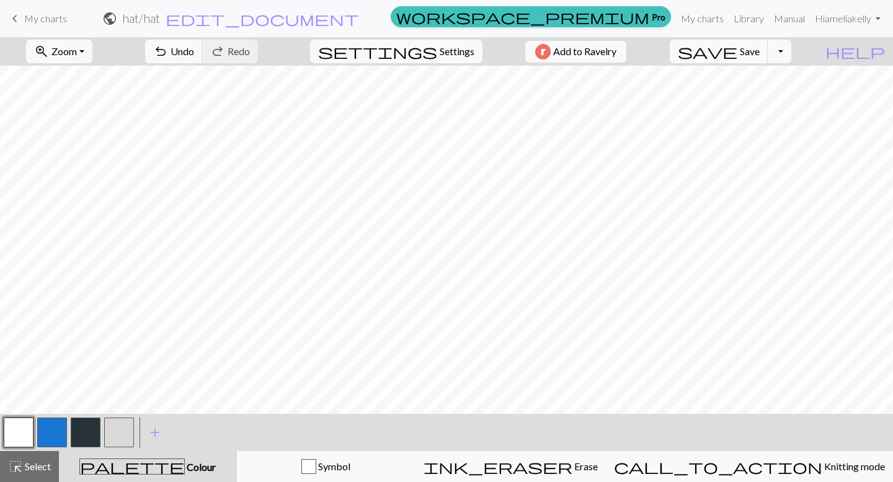
click at [122, 431] on button "button" at bounding box center [119, 433] width 30 height 30
click at [58, 434] on button "button" at bounding box center [52, 433] width 30 height 30
click at [120, 431] on button "button" at bounding box center [119, 433] width 30 height 30
click at [60, 431] on button "button" at bounding box center [52, 433] width 30 height 30
click at [113, 439] on button "button" at bounding box center [119, 433] width 30 height 30
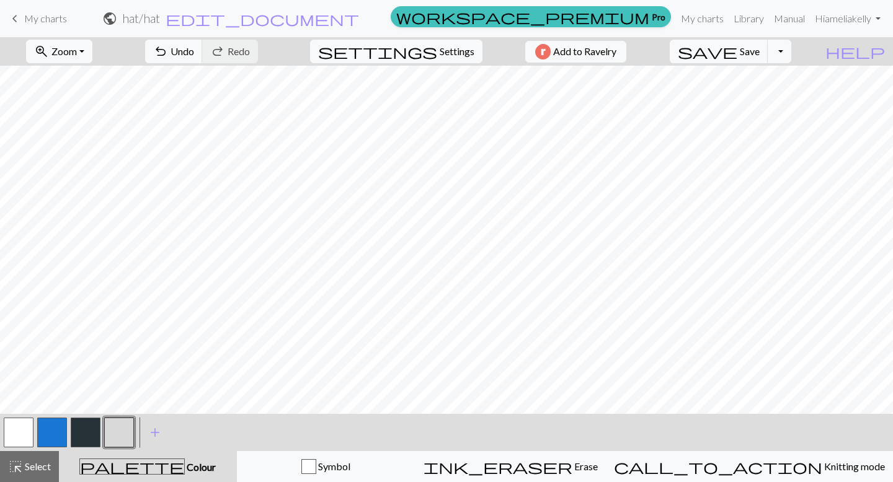
click at [58, 430] on button "button" at bounding box center [52, 433] width 30 height 30
click at [123, 436] on button "button" at bounding box center [119, 433] width 30 height 30
click at [59, 428] on button "button" at bounding box center [52, 433] width 30 height 30
click at [117, 430] on button "button" at bounding box center [119, 433] width 30 height 30
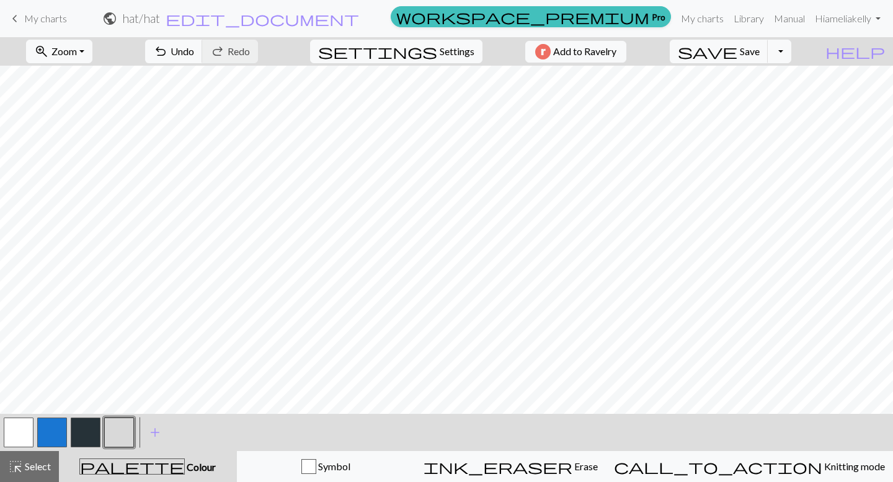
click at [60, 431] on button "button" at bounding box center [52, 433] width 30 height 30
click at [115, 428] on button "button" at bounding box center [119, 433] width 30 height 30
click at [19, 439] on button "button" at bounding box center [19, 433] width 30 height 30
click at [104, 439] on div at bounding box center [118, 432] width 33 height 33
click at [123, 429] on button "button" at bounding box center [119, 433] width 30 height 30
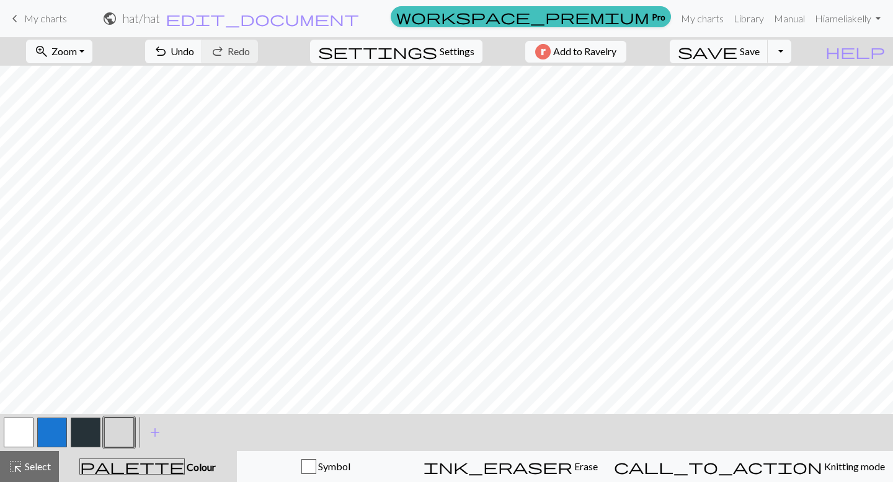
click at [55, 435] on button "button" at bounding box center [52, 433] width 30 height 30
click at [112, 435] on button "button" at bounding box center [119, 433] width 30 height 30
click at [55, 434] on button "button" at bounding box center [52, 433] width 30 height 30
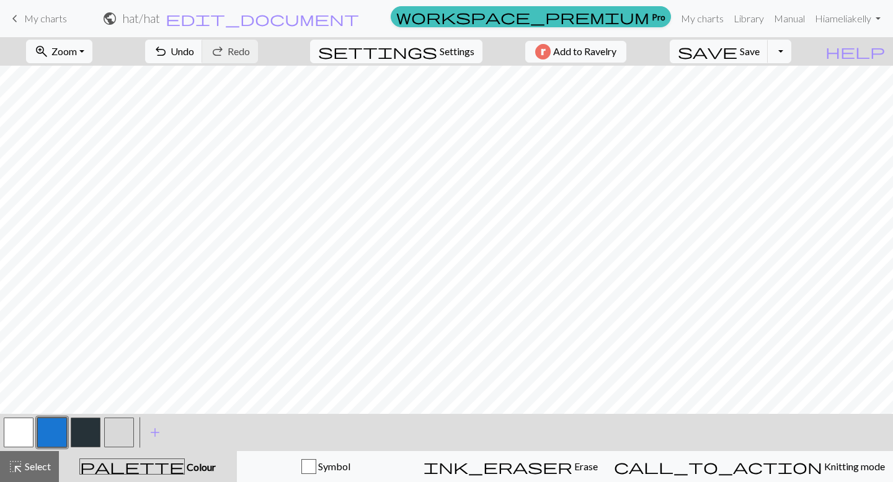
click at [117, 437] on button "button" at bounding box center [119, 433] width 30 height 30
click at [58, 430] on button "button" at bounding box center [52, 433] width 30 height 30
click at [121, 435] on button "button" at bounding box center [119, 433] width 30 height 30
click at [17, 463] on span "highlight_alt" at bounding box center [15, 466] width 15 height 17
click at [27, 467] on span "Select" at bounding box center [37, 467] width 28 height 12
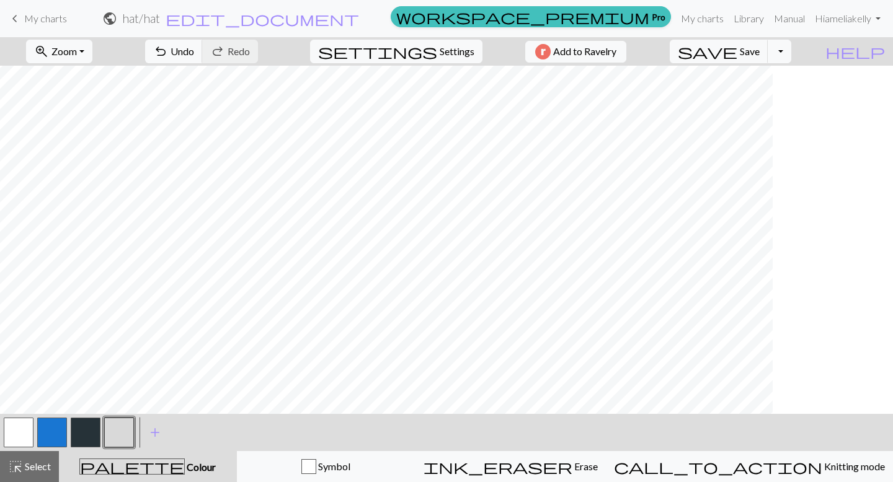
scroll to position [17, 0]
click at [759, 53] on span "Save" at bounding box center [750, 51] width 20 height 12
